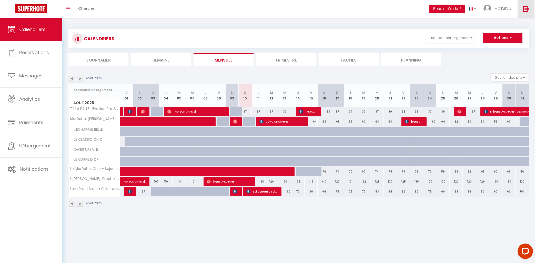
click at [524, 10] on img at bounding box center [526, 9] width 6 height 6
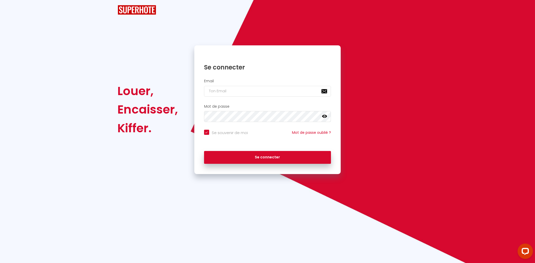
checkbox input "true"
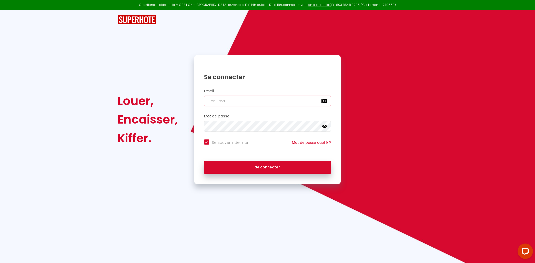
click at [286, 101] on input "email" at bounding box center [267, 101] width 127 height 11
type input "[EMAIL_ADDRESS][DOMAIN_NAME]"
checkbox input "true"
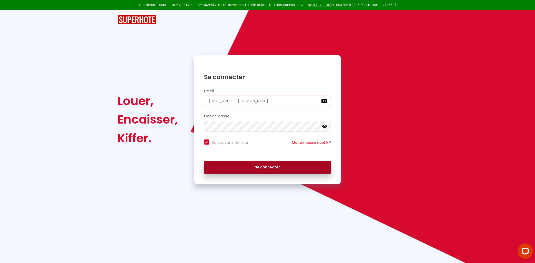
type input "[EMAIL_ADDRESS][DOMAIN_NAME]"
click at [256, 168] on button "Se connecter" at bounding box center [267, 167] width 127 height 13
checkbox input "true"
